Goal: Task Accomplishment & Management: Use online tool/utility

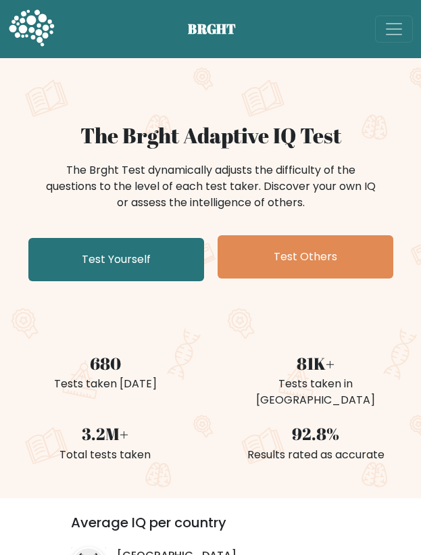
click at [118, 147] on h1 "The Brght Adaptive IQ Test" at bounding box center [210, 136] width 405 height 26
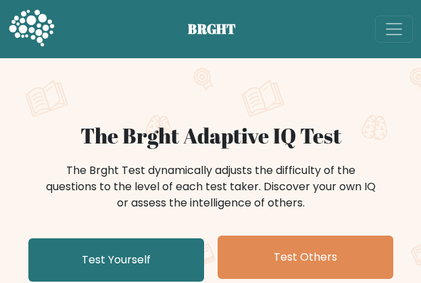
click at [27, 116] on div "The Brght Adaptive IQ Test The Brght Test dynamically adjusts the difficulty of…" at bounding box center [210, 278] width 421 height 440
